Goal: Navigation & Orientation: Find specific page/section

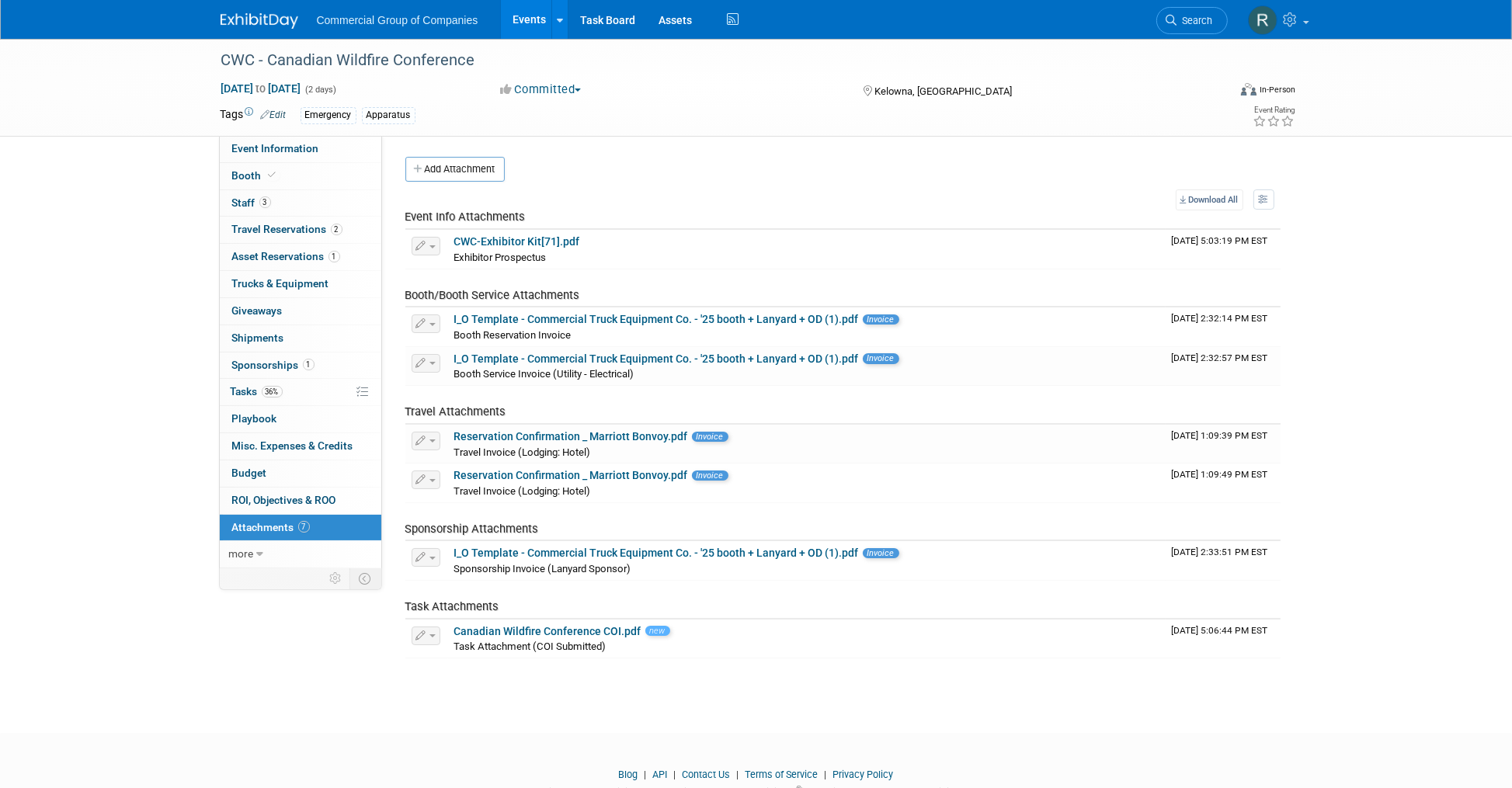
click at [251, 19] on img at bounding box center [259, 20] width 78 height 16
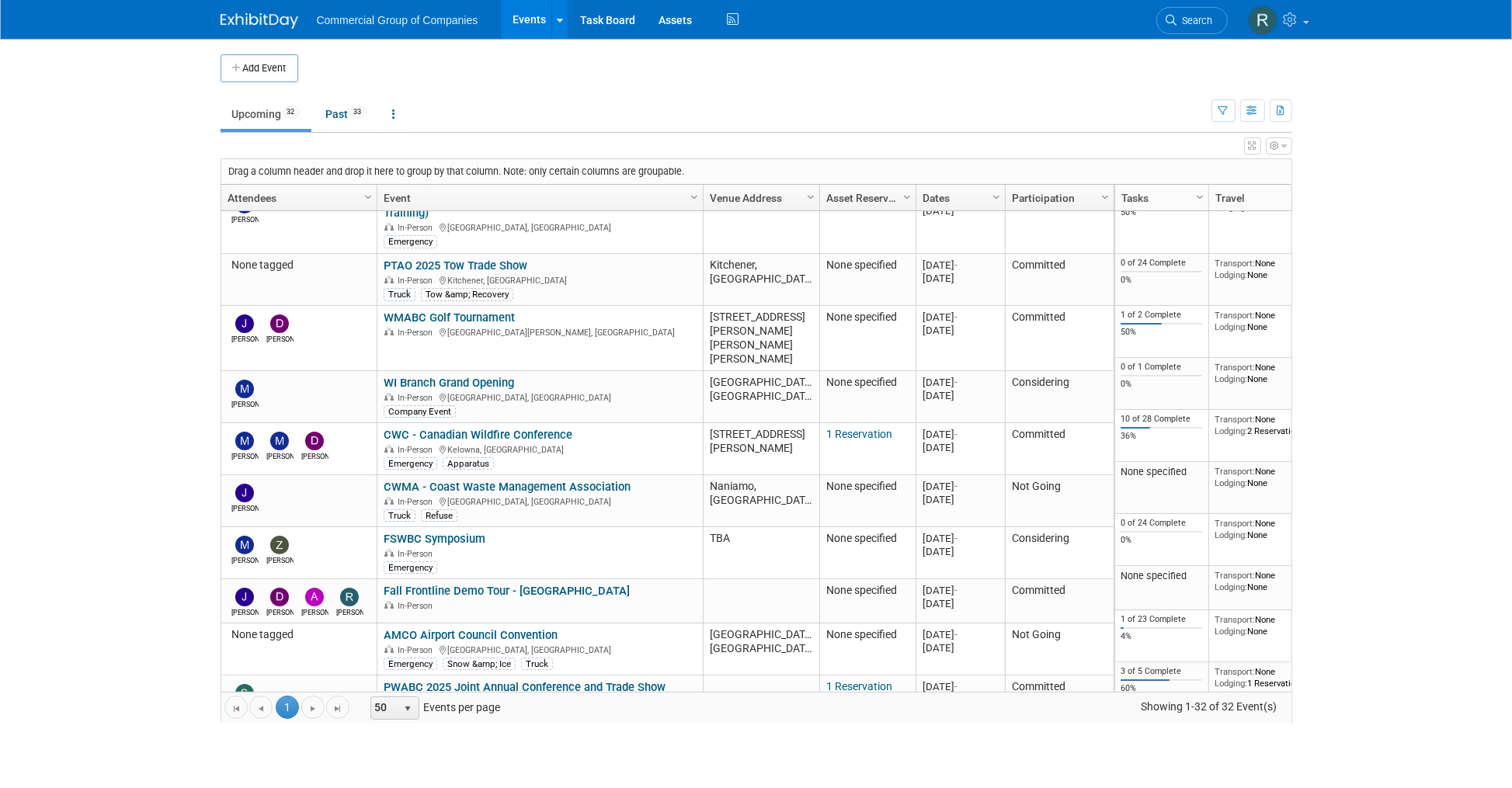
scroll to position [355, 0]
click at [135, 401] on body "Commercial Group of Companies Events Add Event Bulk Upload Events Shareable Eve…" at bounding box center [756, 394] width 1512 height 788
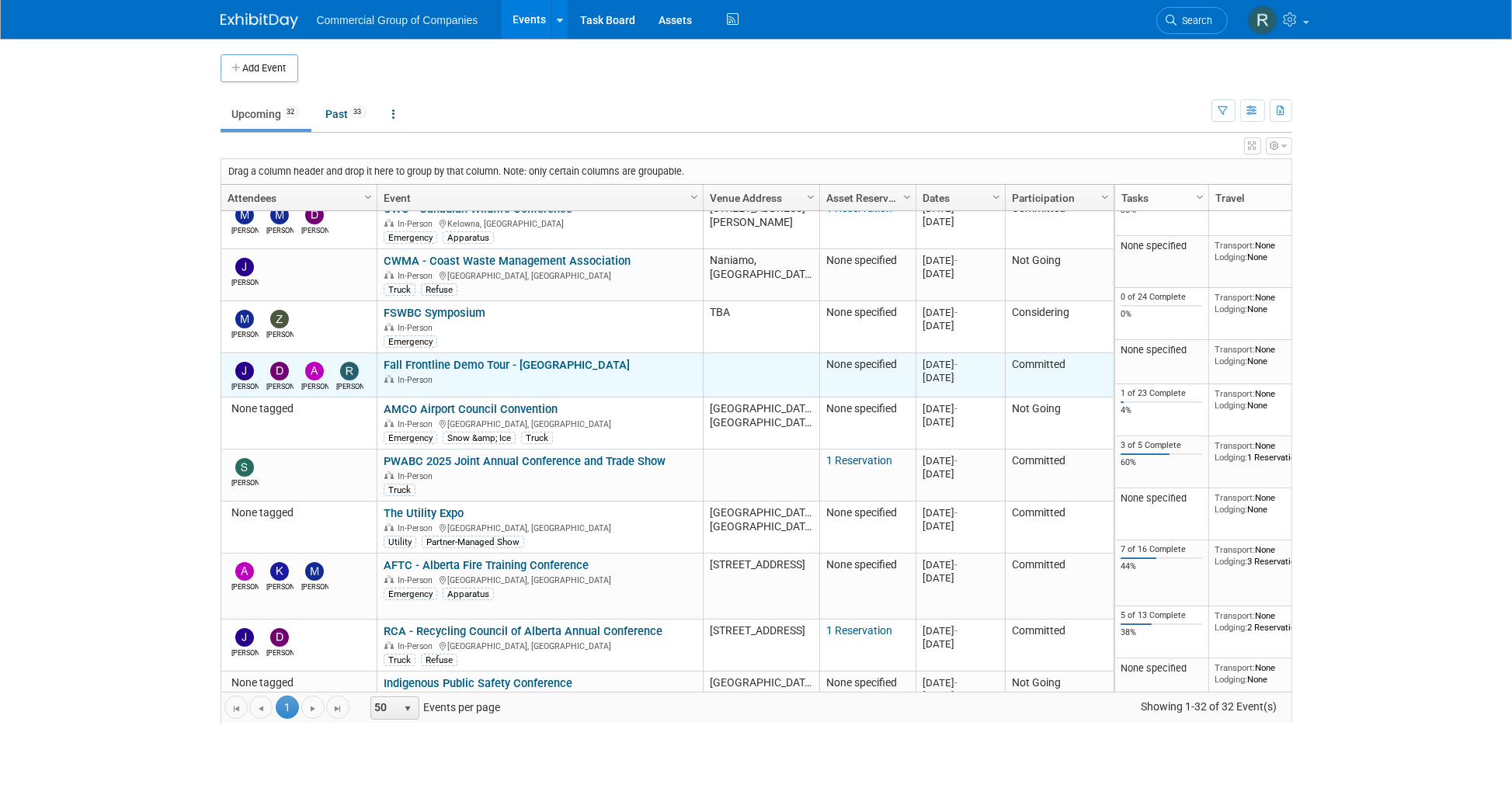
scroll to position [593, 0]
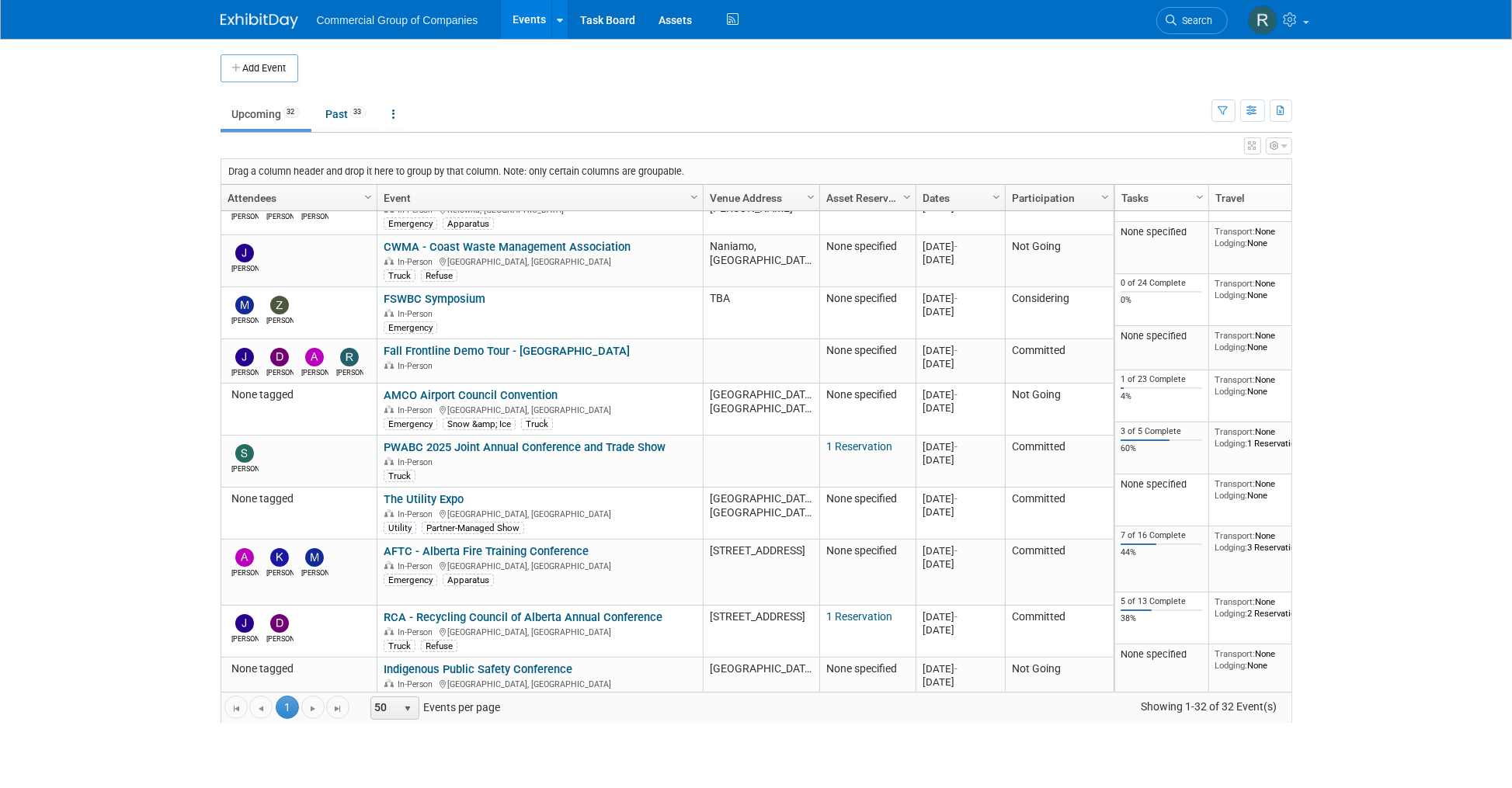
drag, startPoint x: 1396, startPoint y: 120, endPoint x: 1363, endPoint y: 38, distance: 88.4
click at [1388, 113] on body "Commercial Group of Companies Events Add Event Bulk Upload Events Shareable Eve…" at bounding box center [756, 394] width 1512 height 788
